Goal: Contribute content: Contribute content

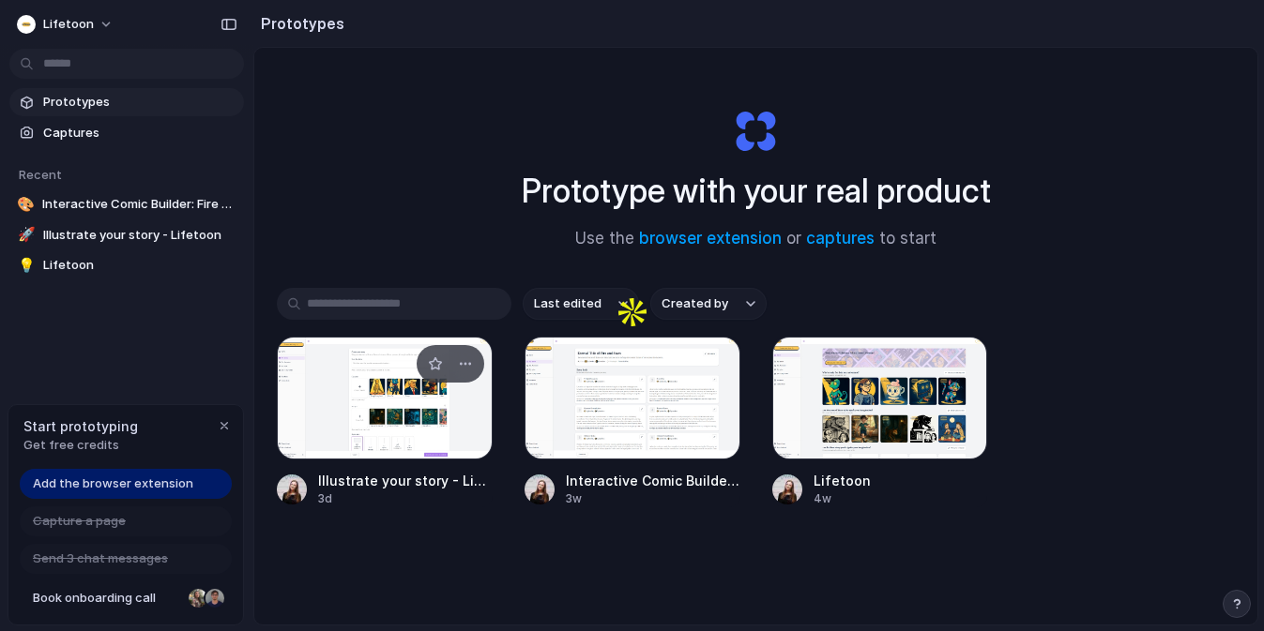
click at [367, 405] on div at bounding box center [385, 398] width 216 height 123
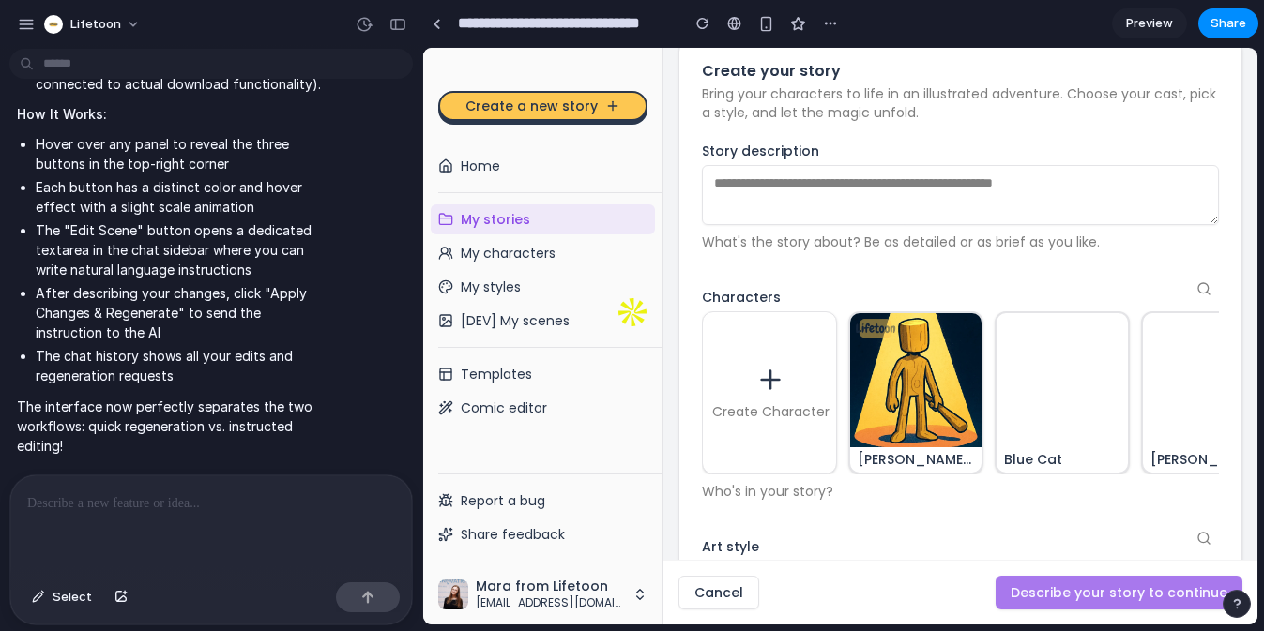
scroll to position [106, 0]
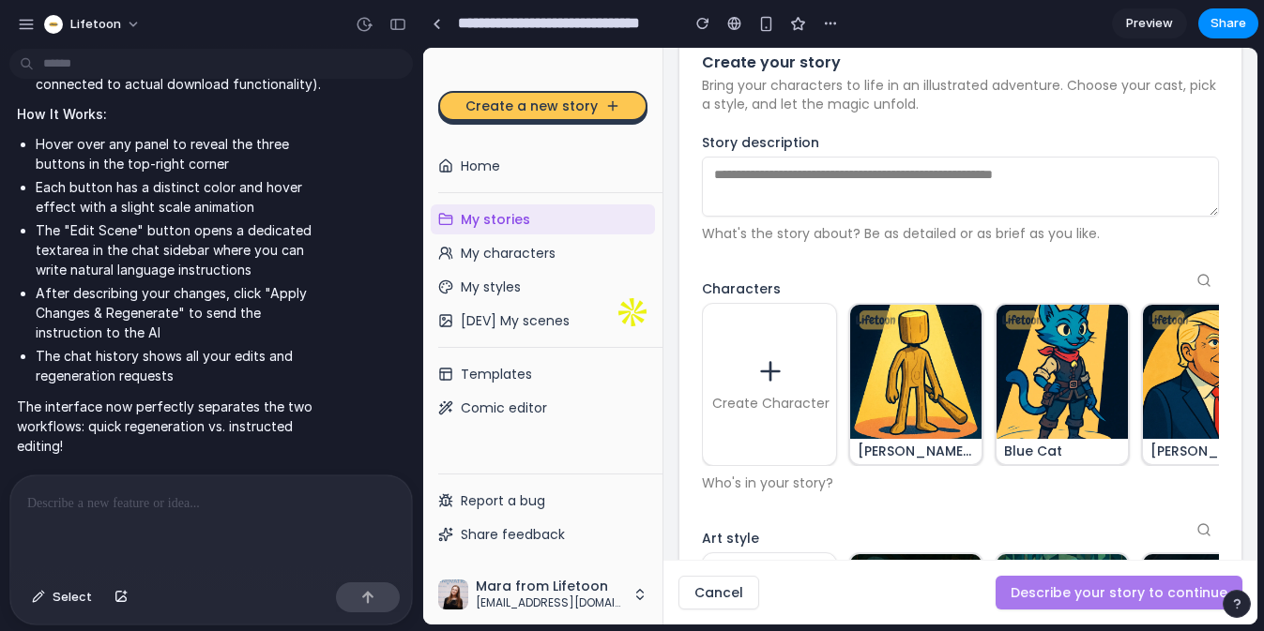
click at [928, 367] on img at bounding box center [916, 371] width 135 height 135
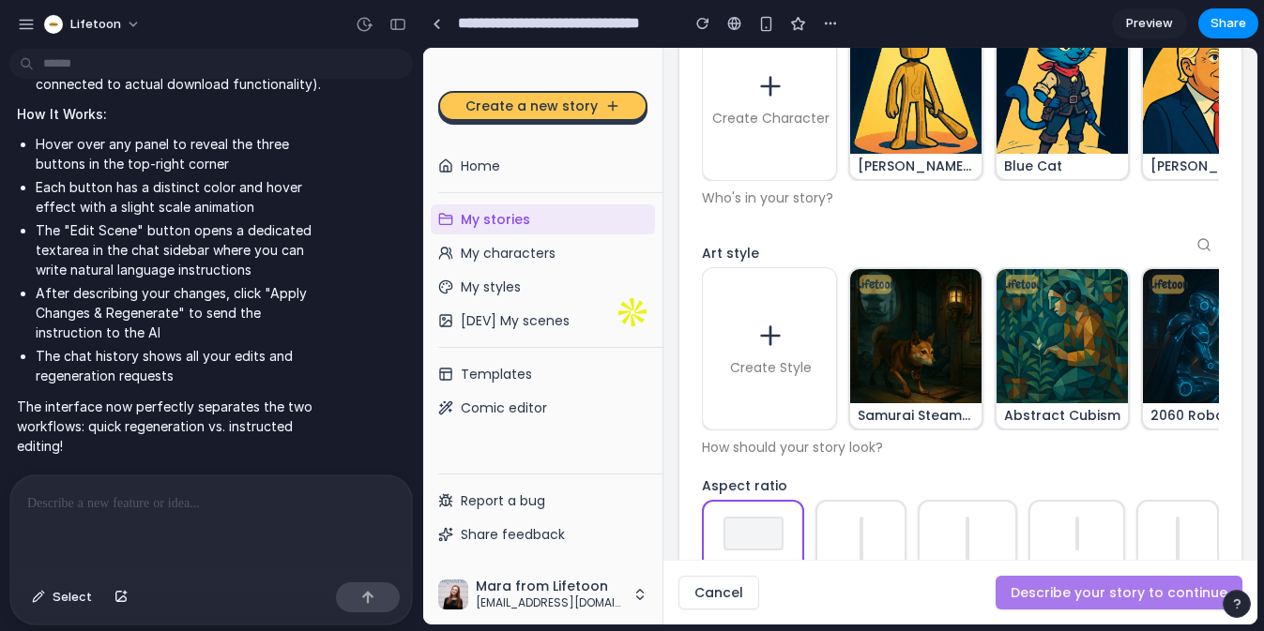
scroll to position [812, 0]
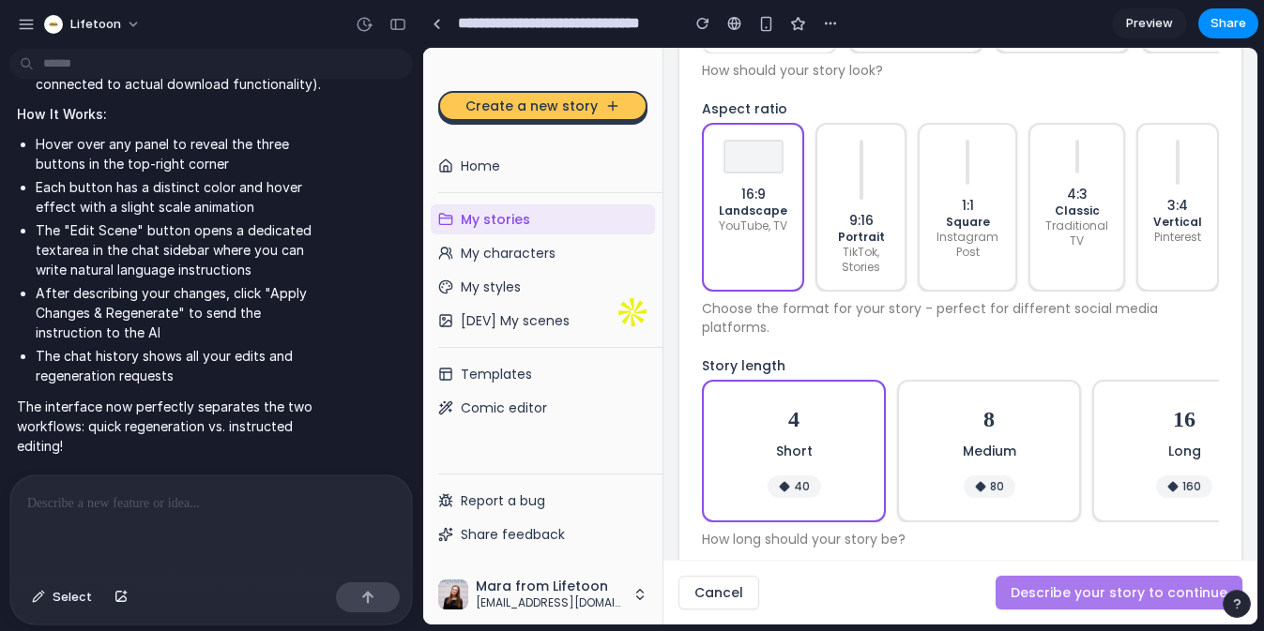
click at [937, 404] on div "8 Medium 80" at bounding box center [988, 451] width 135 height 94
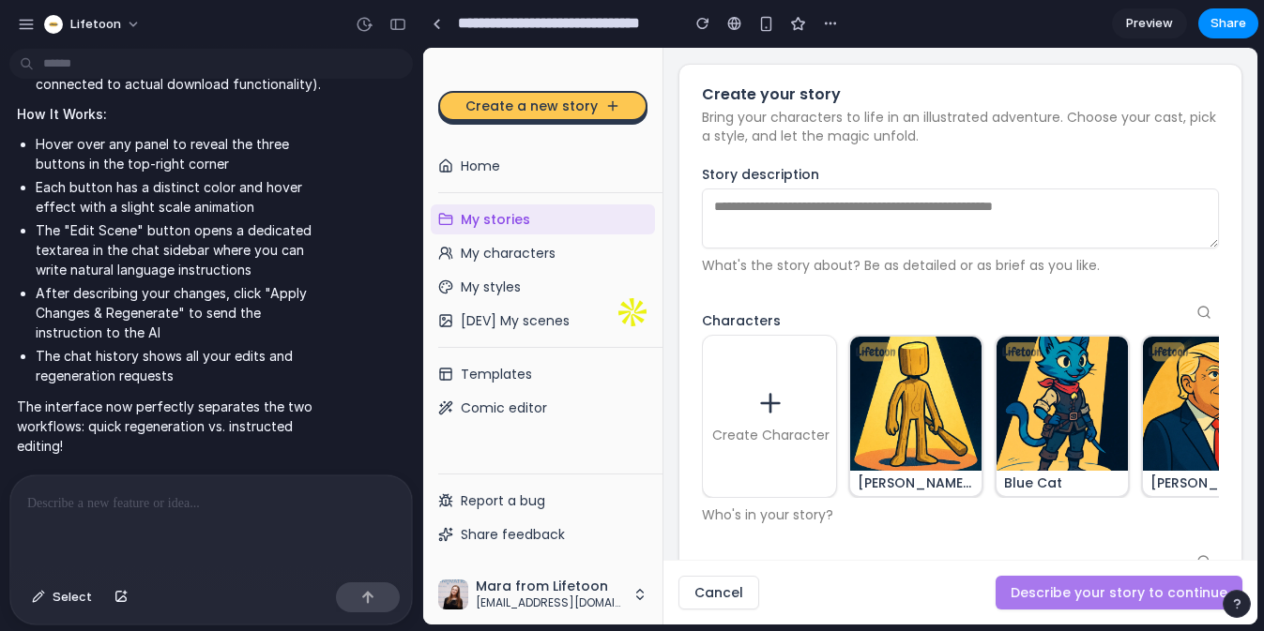
scroll to position [0, 0]
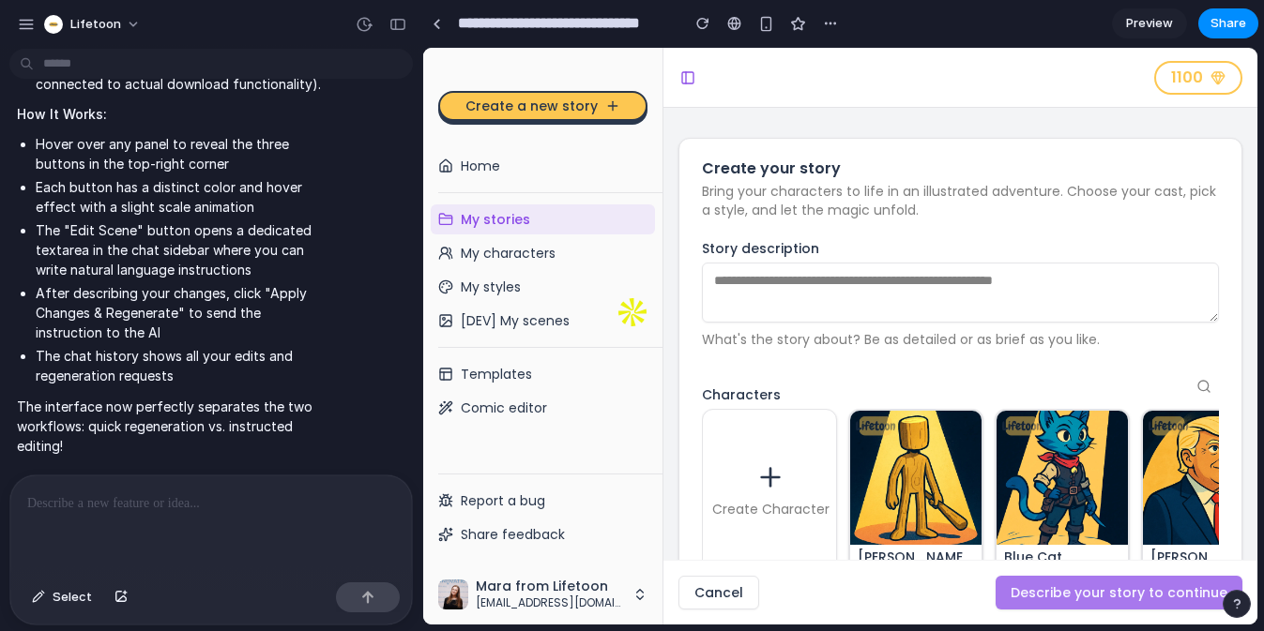
click at [856, 284] on textarea "Story description" at bounding box center [960, 293] width 517 height 60
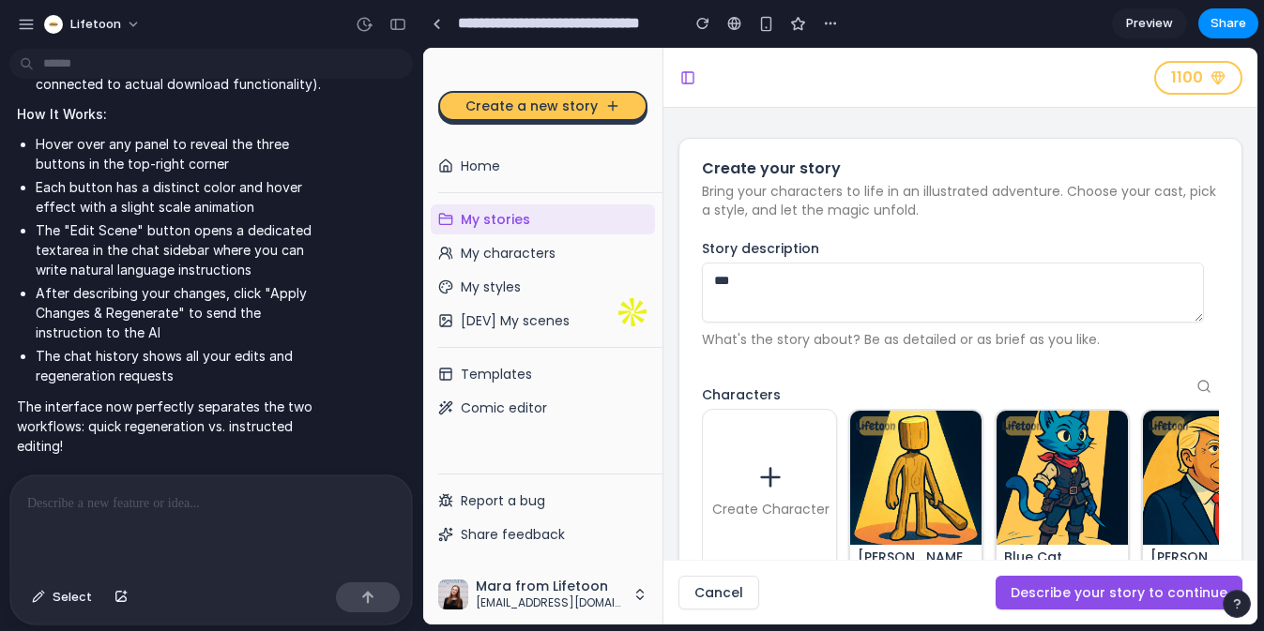
type textarea "***"
click at [1053, 587] on button "Describe your story to continue" at bounding box center [1119, 593] width 247 height 34
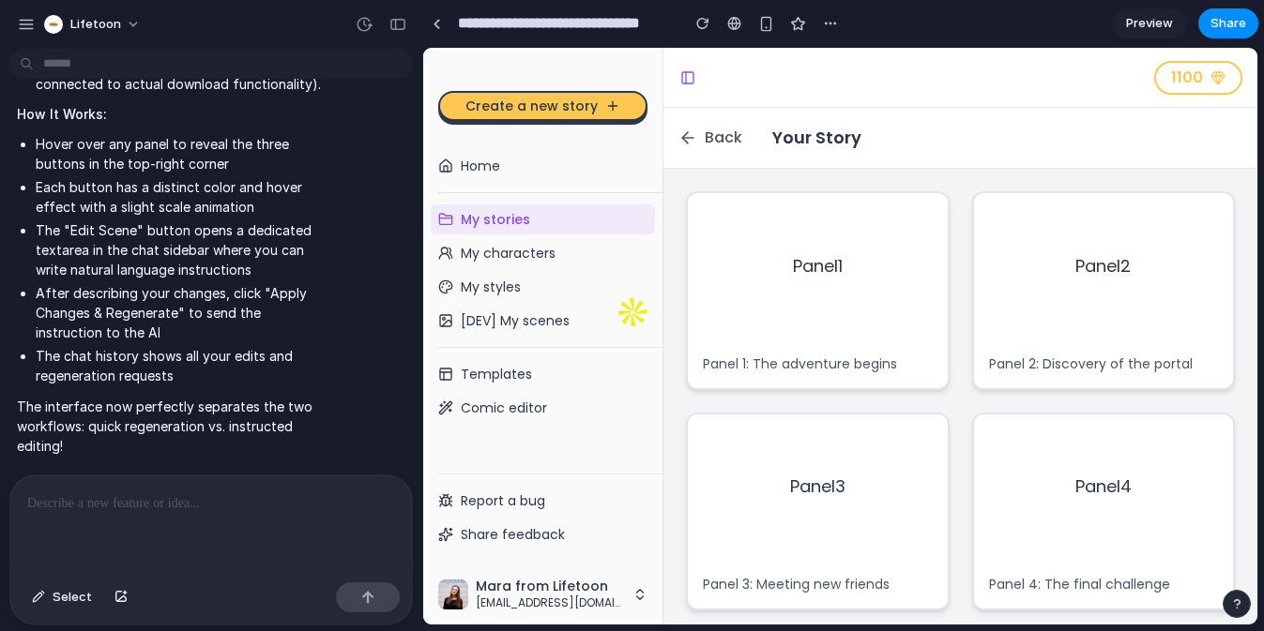
click at [831, 270] on span "Panel 1" at bounding box center [818, 266] width 50 height 26
click at [857, 349] on div "Panel 1: The adventure begins" at bounding box center [818, 364] width 260 height 49
click at [1072, 298] on div "Panel 2" at bounding box center [1104, 266] width 260 height 146
click at [1058, 364] on p "Panel 2: Discovery of the portal" at bounding box center [1104, 364] width 230 height 19
click at [828, 207] on div "Panel 1" at bounding box center [818, 266] width 260 height 146
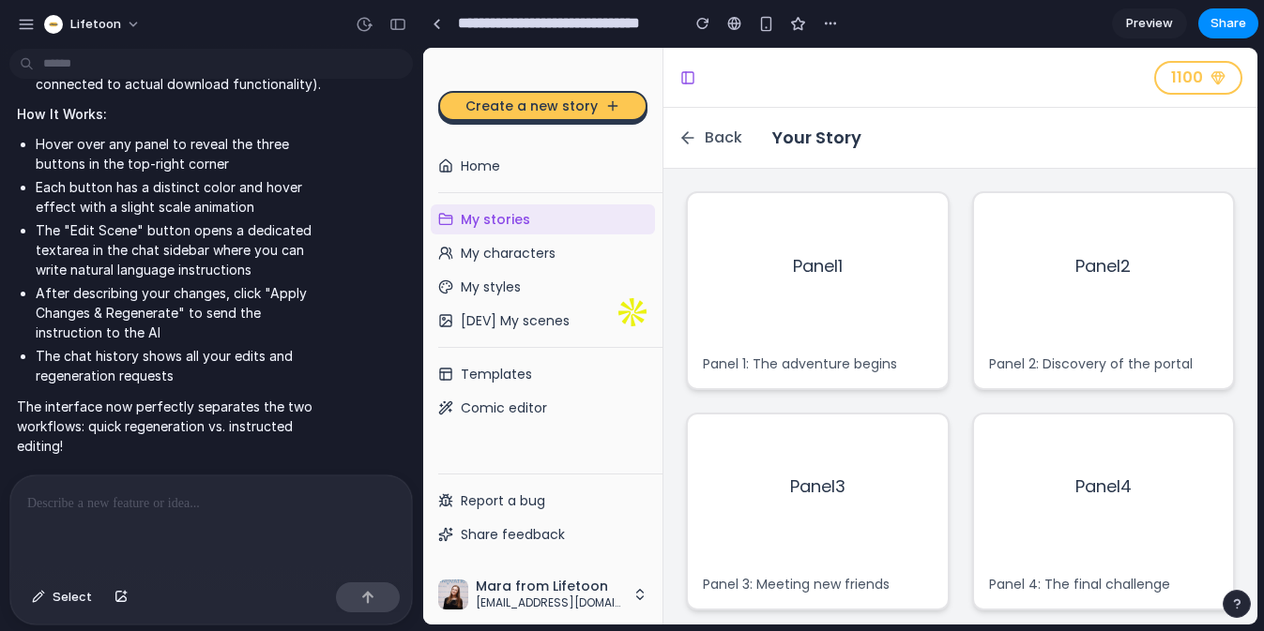
click at [904, 227] on div "Panel 1" at bounding box center [818, 266] width 260 height 146
click at [708, 145] on span "Back" at bounding box center [724, 138] width 38 height 23
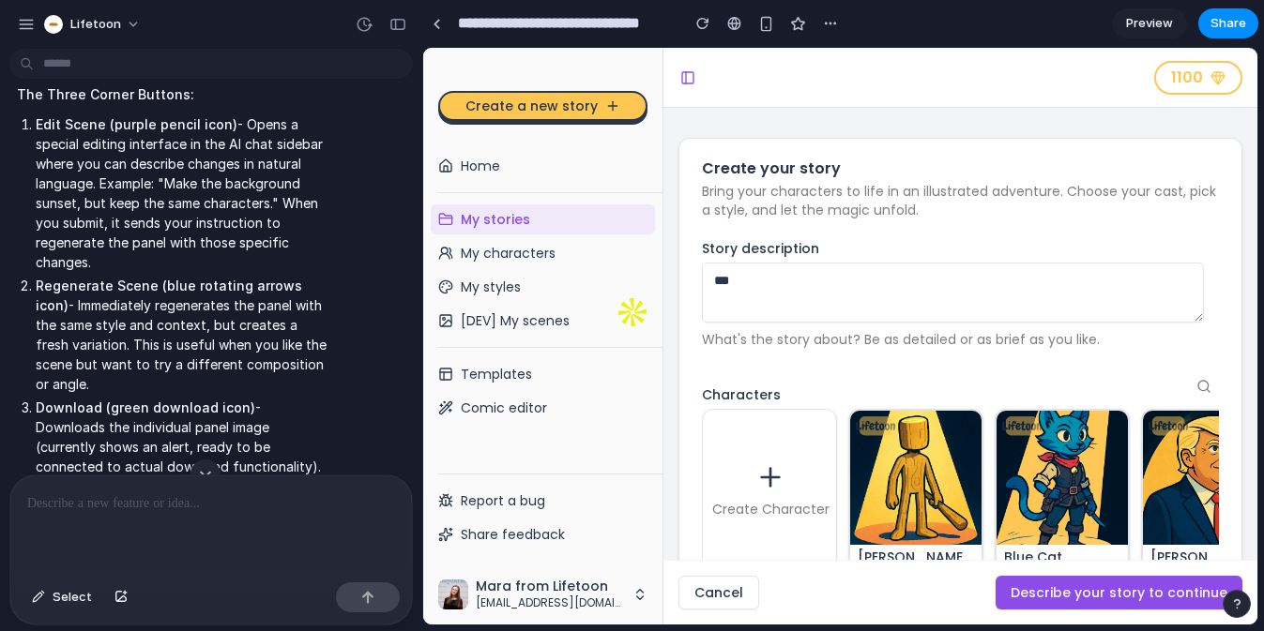
scroll to position [3208, 0]
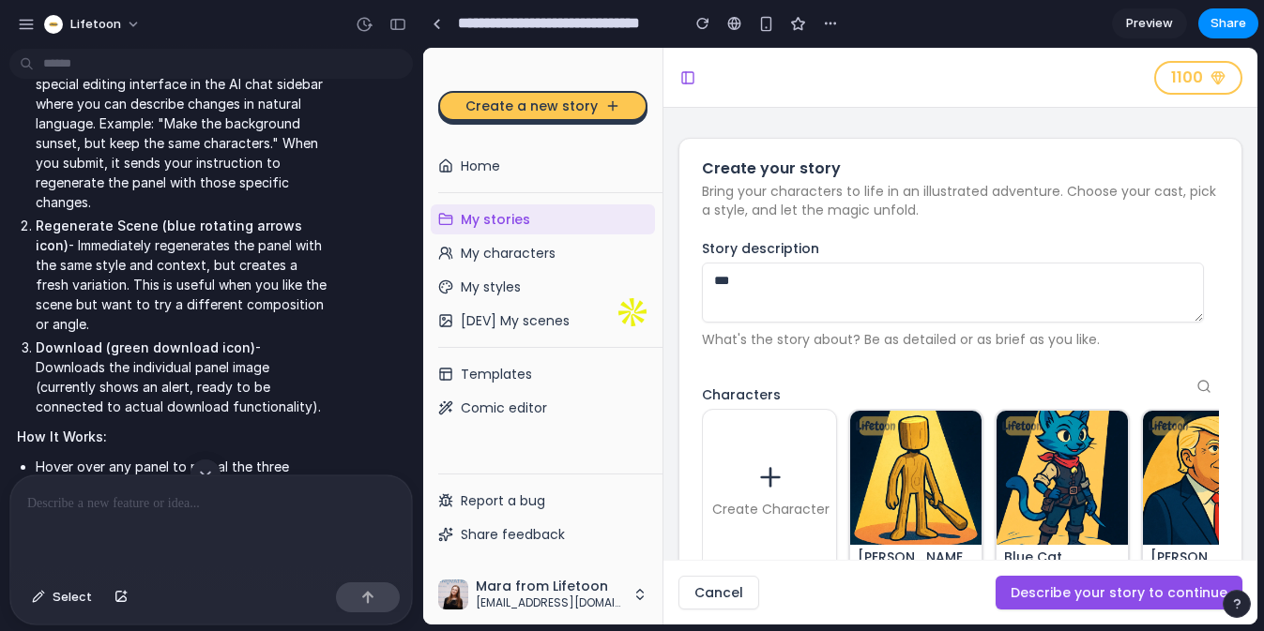
click at [1074, 585] on button "Describe your story to continue" at bounding box center [1119, 593] width 247 height 34
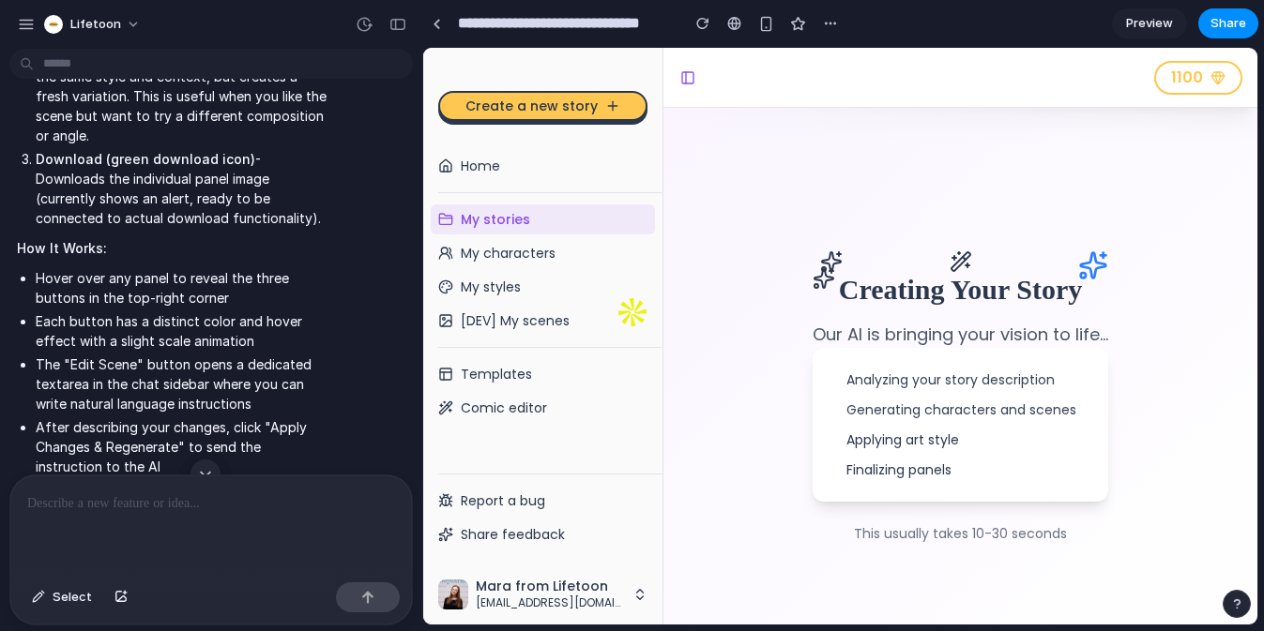
scroll to position [3748, 0]
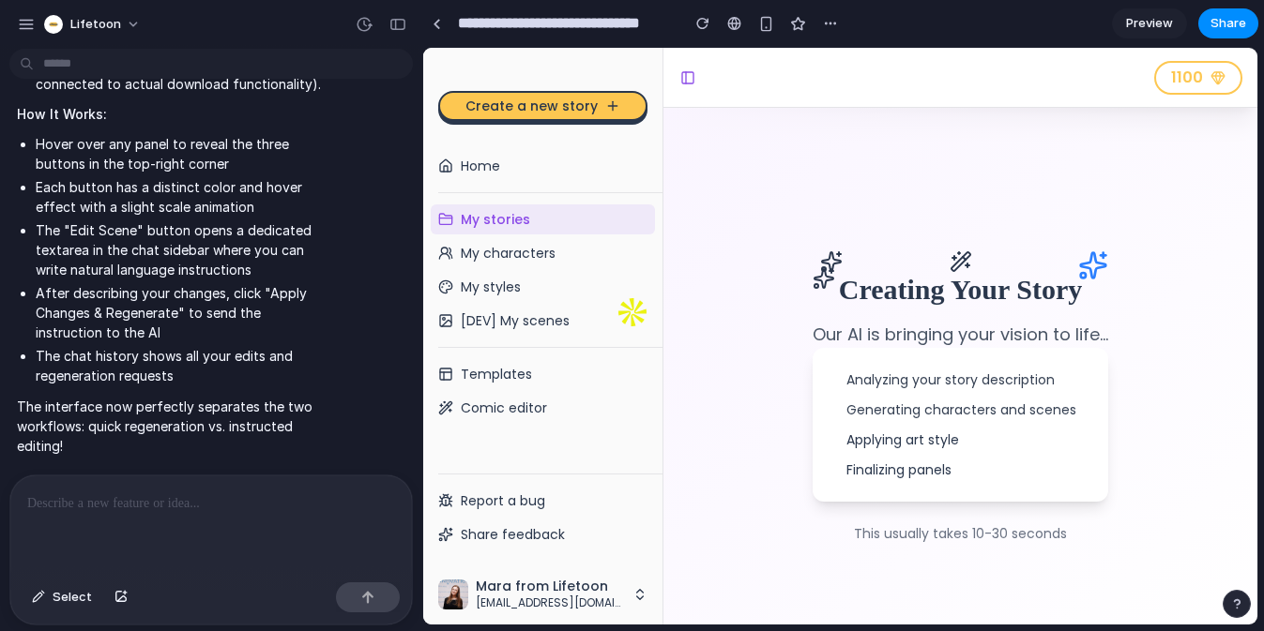
click at [144, 519] on div at bounding box center [211, 525] width 402 height 99
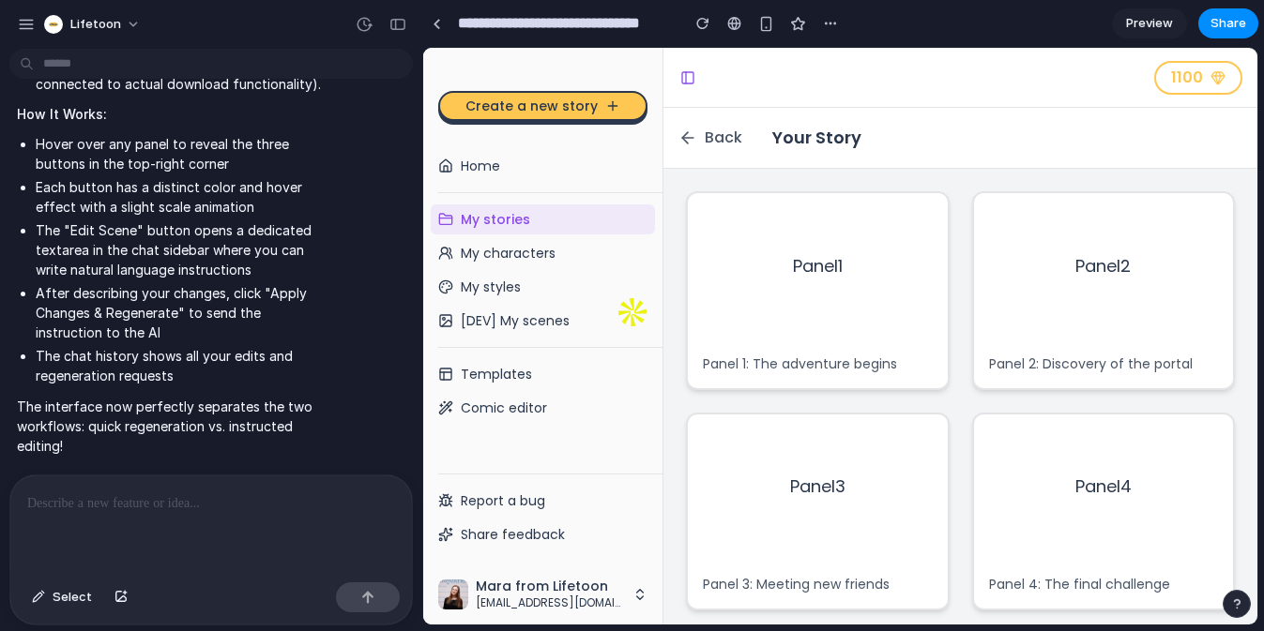
click at [849, 487] on div "Panel 3" at bounding box center [818, 488] width 260 height 146
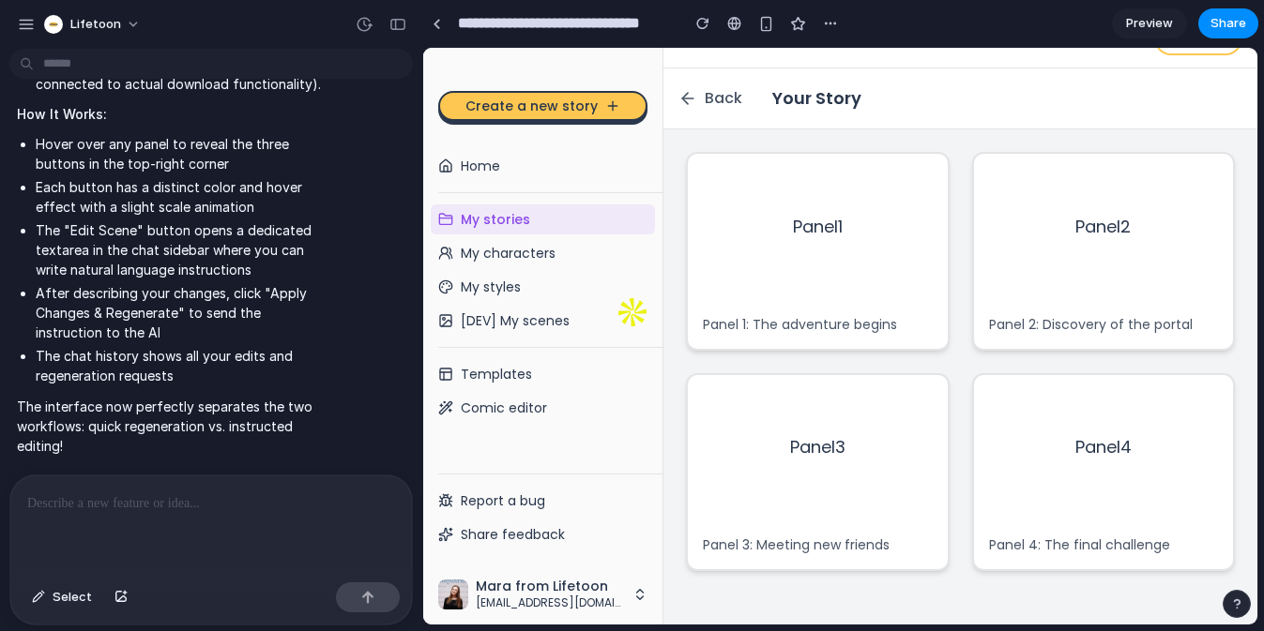
scroll to position [60, 0]
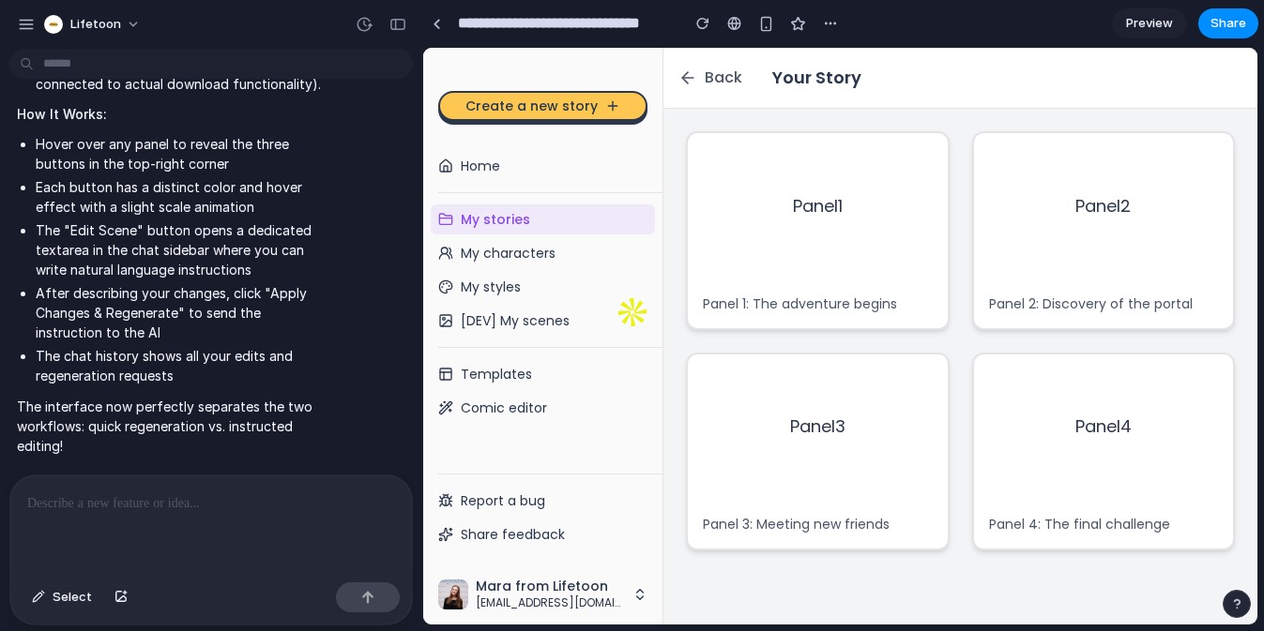
click at [775, 468] on div "Panel 3" at bounding box center [818, 428] width 260 height 146
click at [855, 537] on div "Panel 3: Meeting new friends" at bounding box center [818, 524] width 260 height 49
click at [857, 515] on p "Panel 3: Meeting new friends" at bounding box center [818, 524] width 230 height 19
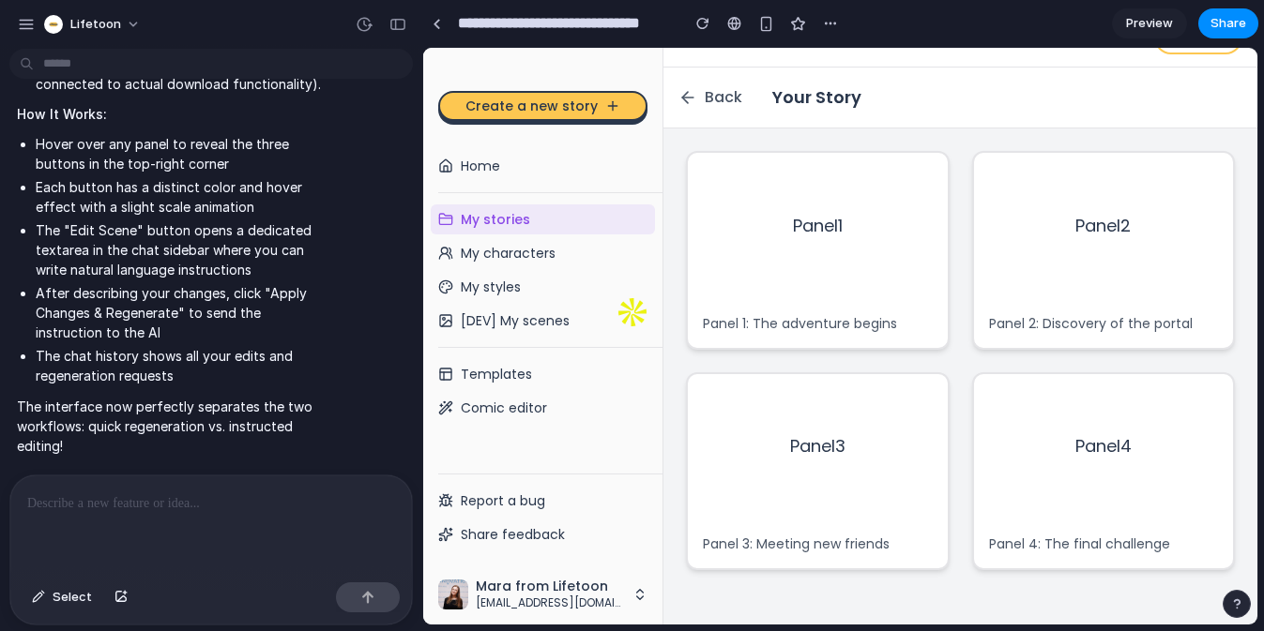
scroll to position [0, 0]
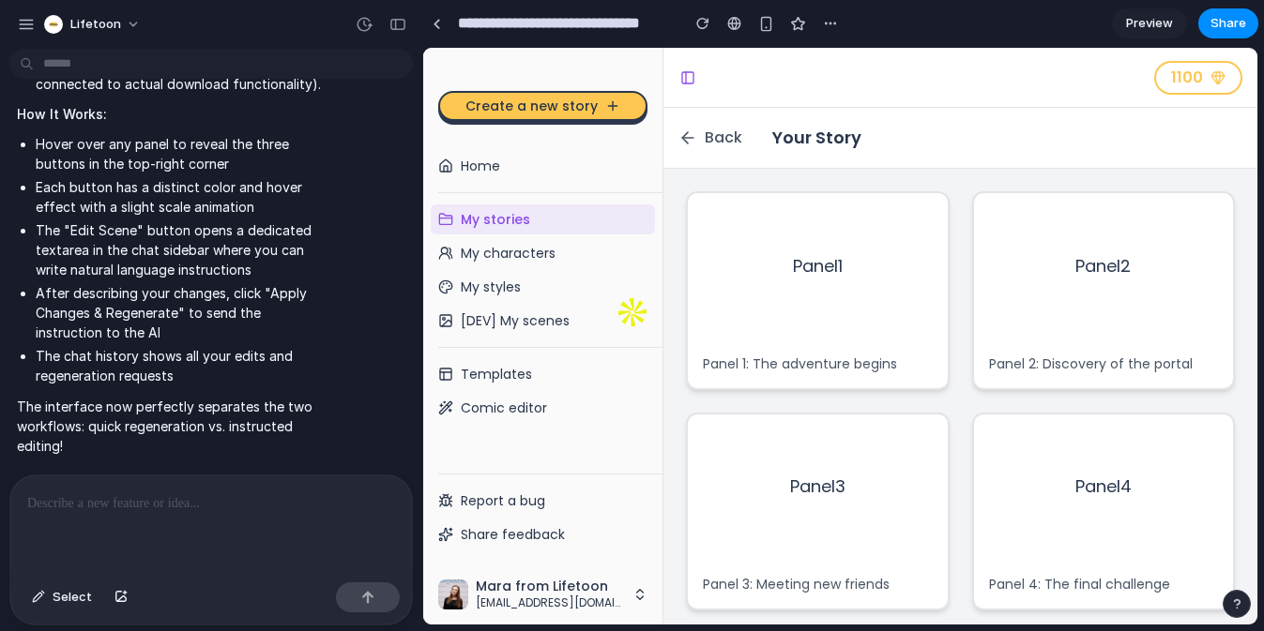
click at [111, 519] on div at bounding box center [211, 525] width 402 height 99
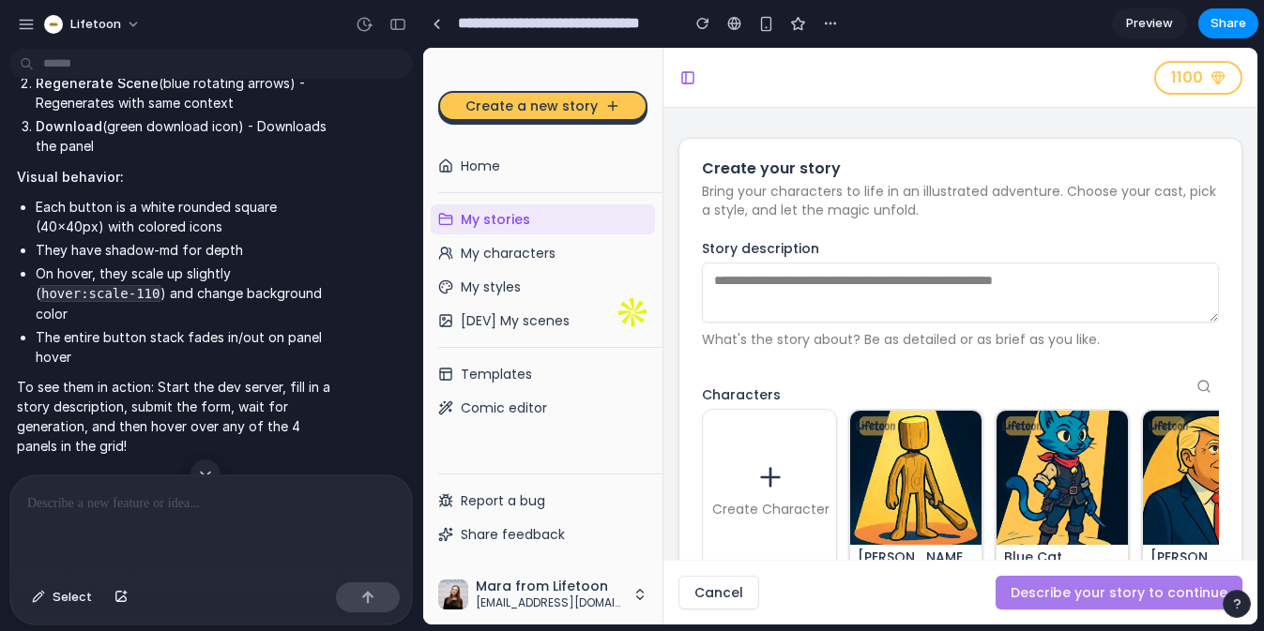
scroll to position [4939, 0]
click at [931, 487] on img at bounding box center [916, 477] width 135 height 135
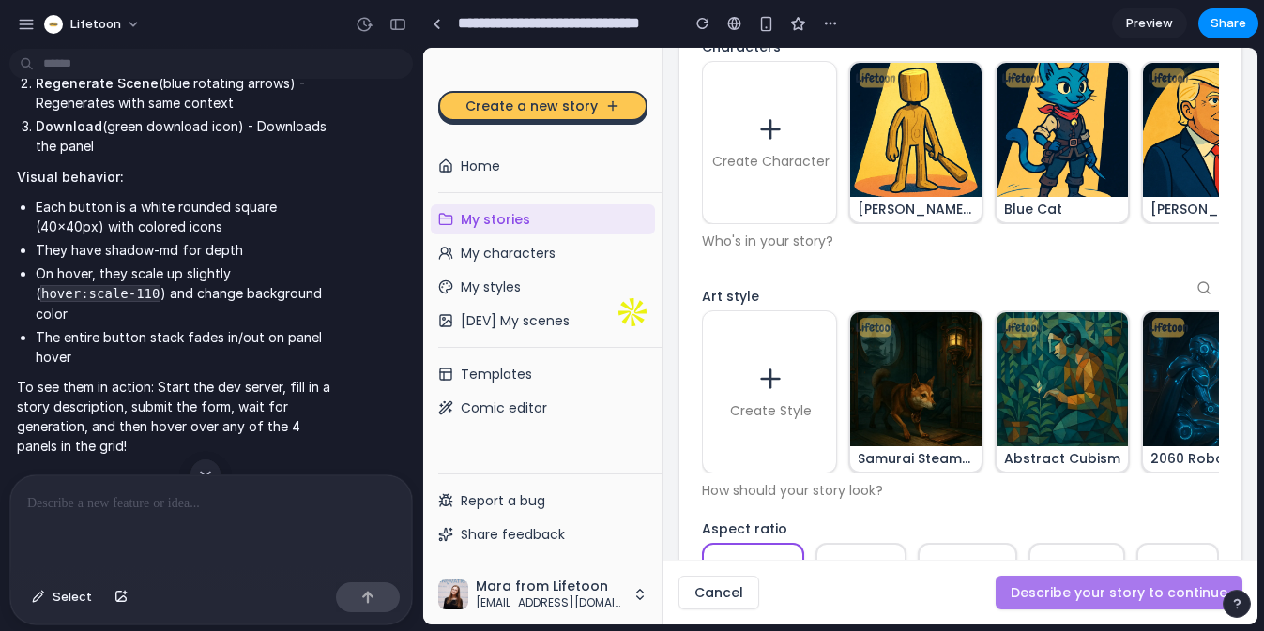
click at [1106, 598] on div "Cancel Describe your story to continue" at bounding box center [960, 593] width 594 height 64
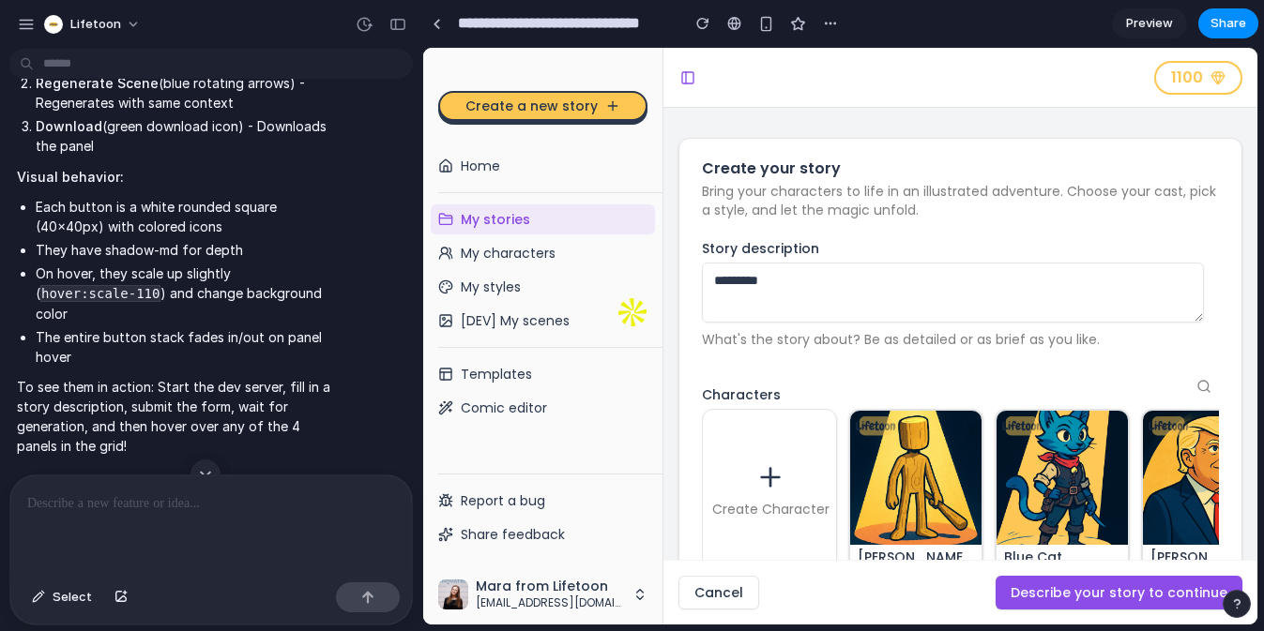
type textarea "*********"
click at [1080, 585] on button "Describe your story to continue" at bounding box center [1119, 593] width 247 height 34
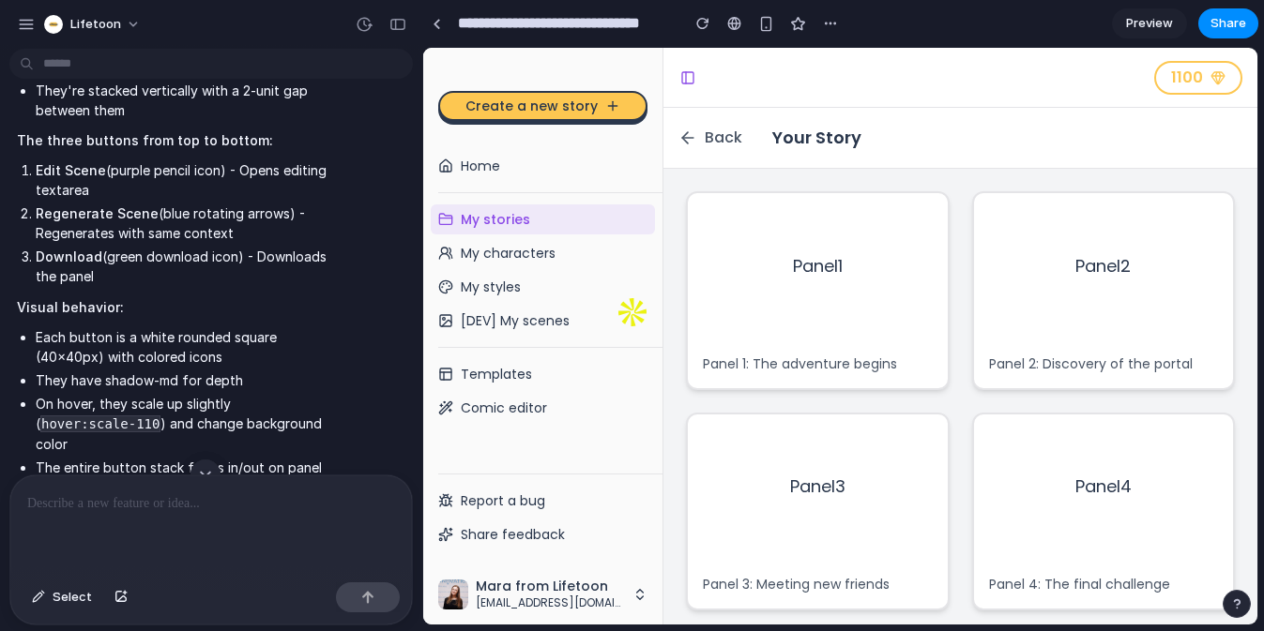
scroll to position [4729, 0]
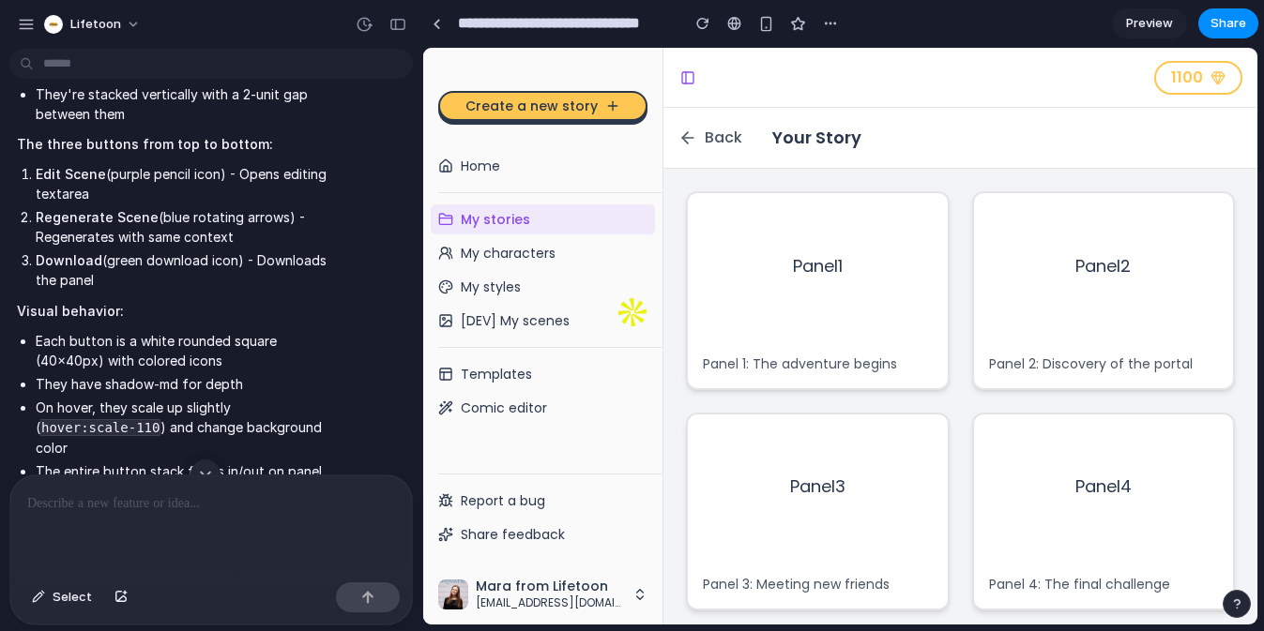
click at [834, 331] on div "Panel 1" at bounding box center [818, 266] width 260 height 146
click at [831, 238] on div "Panel 1" at bounding box center [818, 266] width 260 height 146
click at [806, 291] on div "Panel 1" at bounding box center [818, 266] width 260 height 146
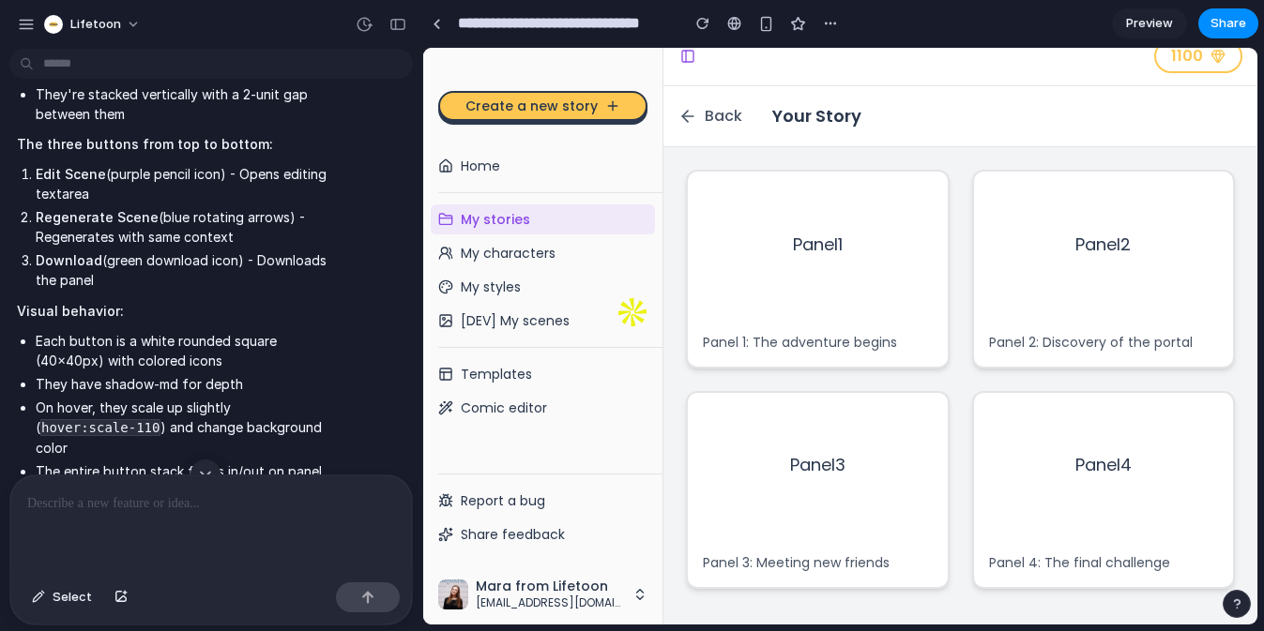
scroll to position [60, 0]
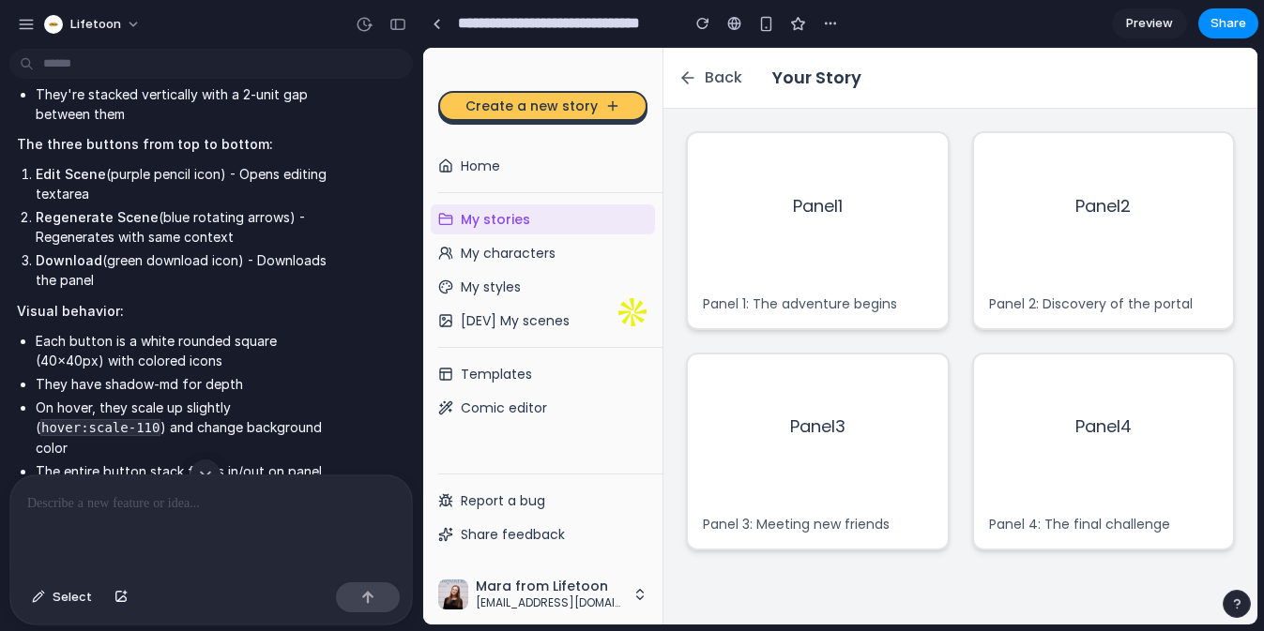
click at [1090, 414] on span "Panel 4" at bounding box center [1103, 427] width 56 height 26
drag, startPoint x: 1040, startPoint y: 474, endPoint x: 1028, endPoint y: 470, distance: 11.9
click at [1040, 475] on div "Panel 4" at bounding box center [1104, 428] width 260 height 146
click at [921, 454] on button at bounding box center [930, 471] width 19 height 38
click at [1075, 428] on span "Panel 4" at bounding box center [1103, 427] width 56 height 26
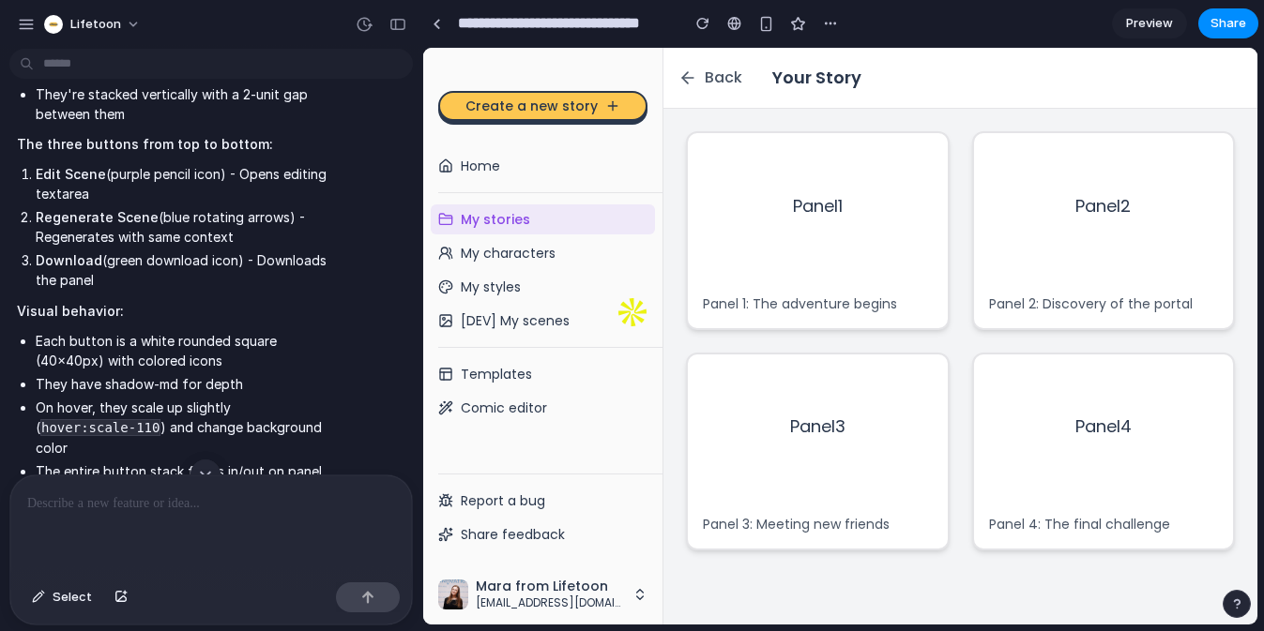
click at [1185, 400] on div "Panel 4" at bounding box center [1104, 428] width 260 height 146
click at [1207, 417] on icon at bounding box center [1216, 426] width 19 height 19
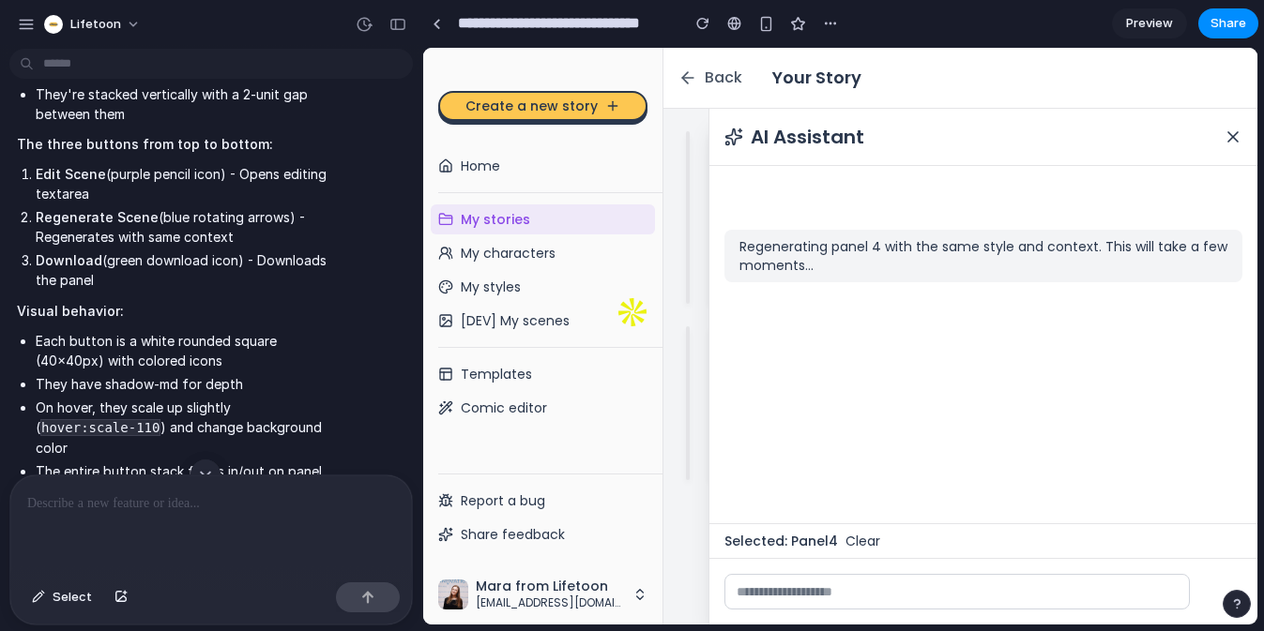
click at [858, 540] on button "Clear" at bounding box center [862, 541] width 35 height 19
click at [1224, 140] on icon at bounding box center [1233, 137] width 19 height 19
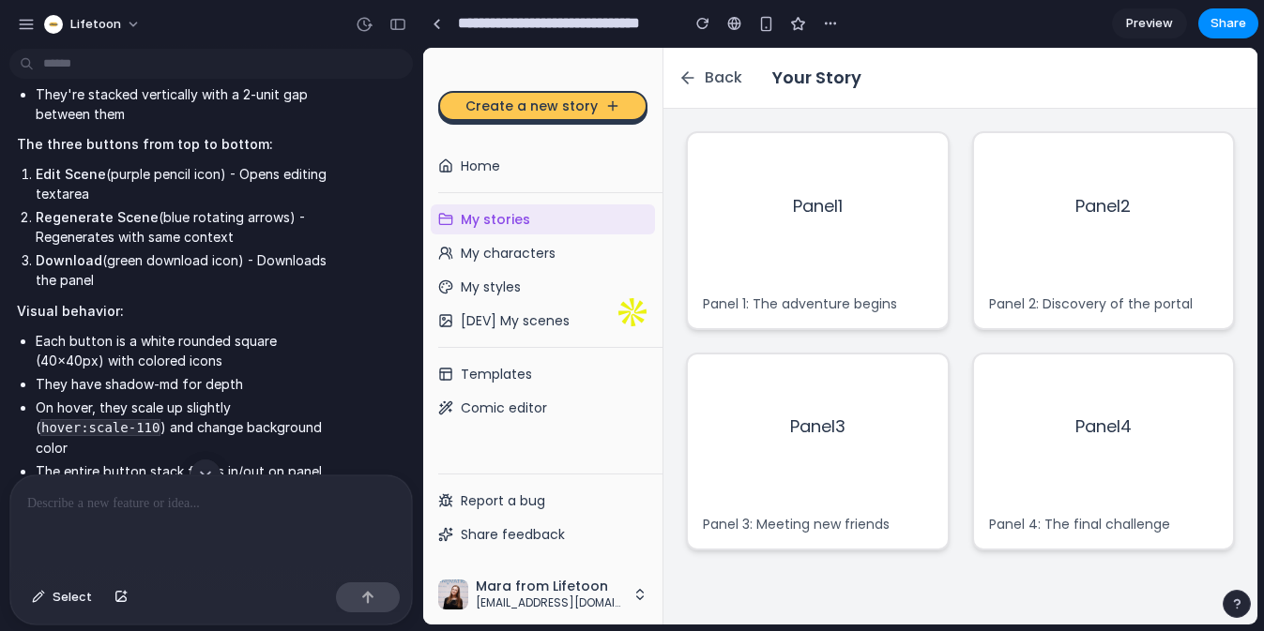
click at [1097, 203] on span "Panel 2" at bounding box center [1102, 206] width 55 height 26
click at [1010, 302] on p "Panel 2: Discovery of the portal" at bounding box center [1104, 304] width 230 height 19
click at [989, 306] on p "Panel 2: Discovery of the portal" at bounding box center [1104, 304] width 230 height 19
click at [1094, 303] on p "Panel 2: Discovery of the portal" at bounding box center [1104, 304] width 230 height 19
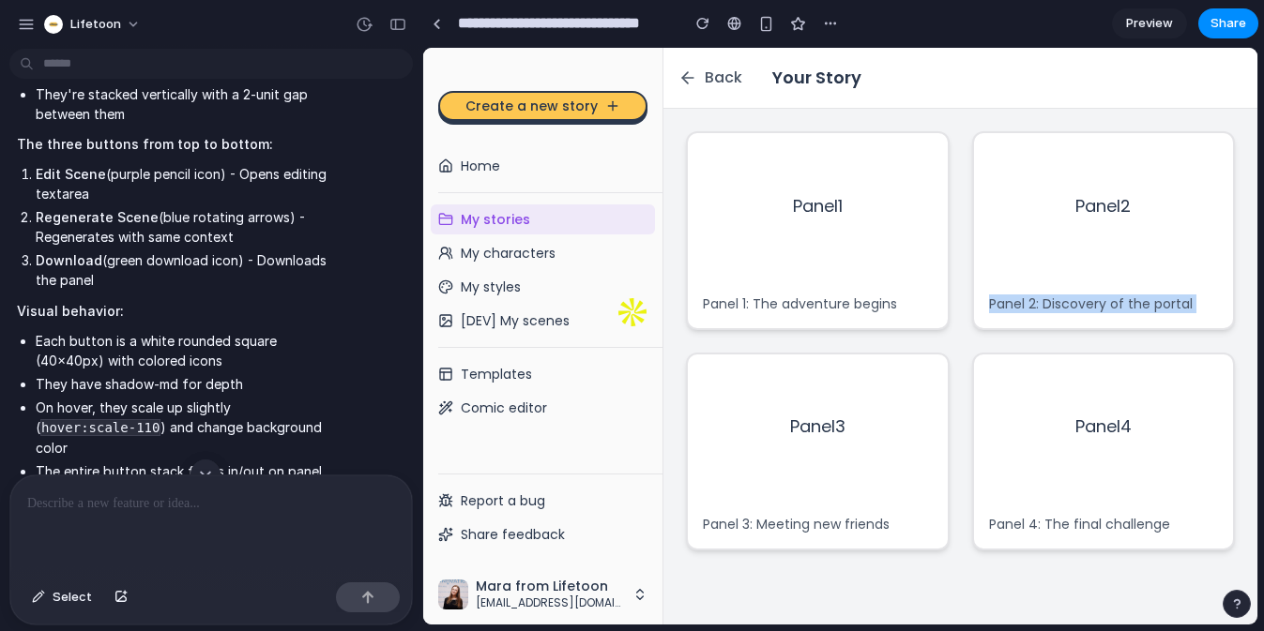
click at [1094, 303] on p "Panel 2: Discovery of the portal" at bounding box center [1104, 304] width 230 height 19
click at [1121, 304] on p "Panel 2: Discovery of the portal" at bounding box center [1104, 304] width 230 height 19
